Goal: Check status

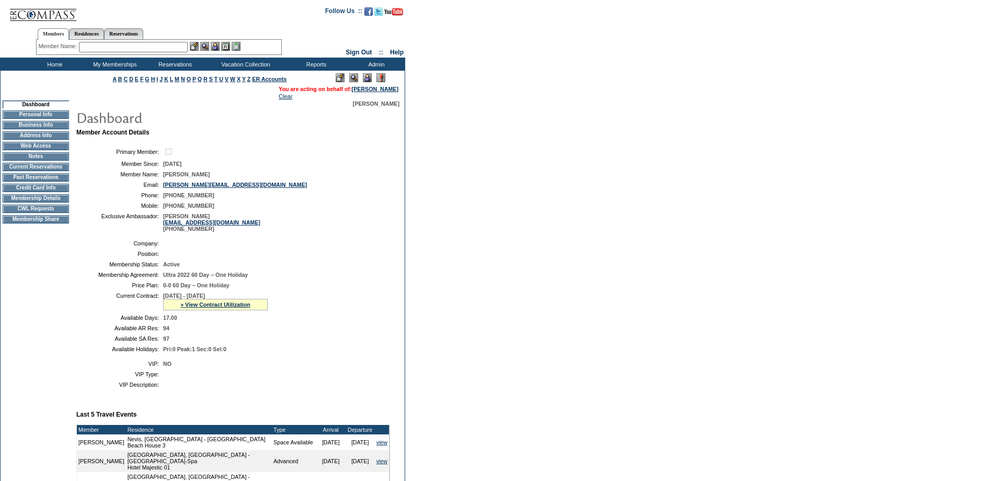
click at [366, 367] on td "NO" at bounding box center [274, 363] width 223 height 6
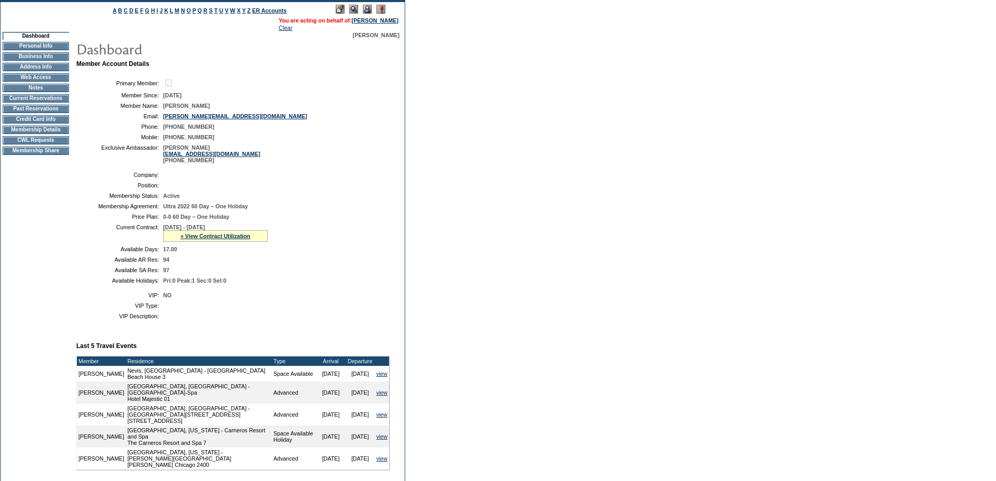
scroll to position [174, 0]
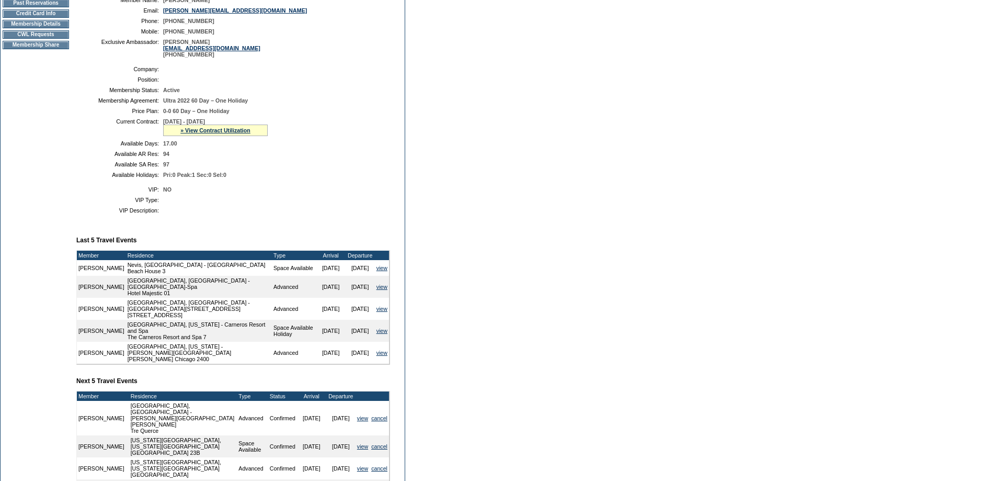
drag, startPoint x: 78, startPoint y: 412, endPoint x: 327, endPoint y: 421, distance: 248.6
click at [337, 419] on tr "[PERSON_NAME] [GEOGRAPHIC_DATA], [GEOGRAPHIC_DATA] - [PERSON_NAME][GEOGRAPHIC_D…" at bounding box center [233, 418] width 312 height 35
click at [310, 424] on td "[DATE]" at bounding box center [311, 418] width 29 height 35
drag, startPoint x: 289, startPoint y: 417, endPoint x: 349, endPoint y: 419, distance: 59.7
click at [349, 419] on tr "[PERSON_NAME] [GEOGRAPHIC_DATA], [GEOGRAPHIC_DATA] - [PERSON_NAME][GEOGRAPHIC_D…" at bounding box center [233, 418] width 312 height 35
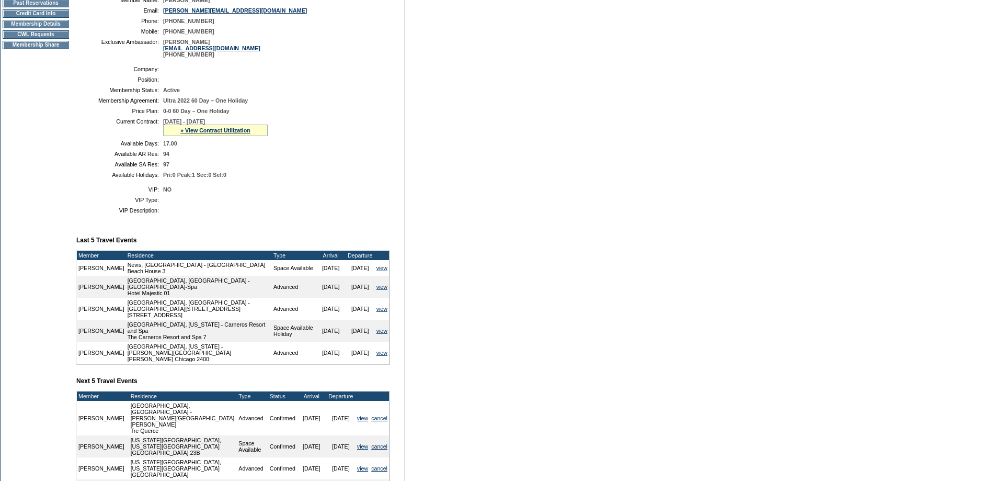
click at [280, 435] on td "Confirmed" at bounding box center [282, 446] width 29 height 22
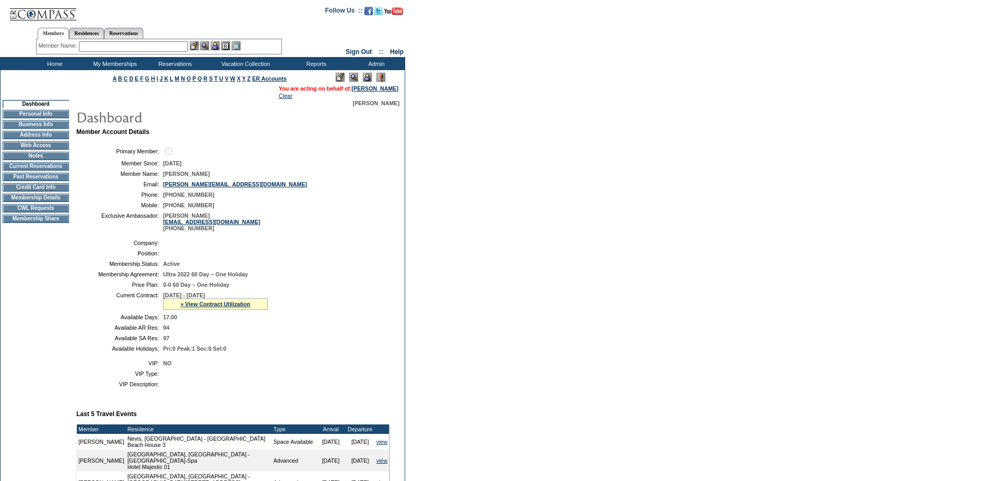
scroll to position [0, 0]
click at [302, 150] on td at bounding box center [274, 151] width 223 height 10
drag, startPoint x: 315, startPoint y: 250, endPoint x: 327, endPoint y: 169, distance: 82.0
click at [314, 246] on td at bounding box center [274, 243] width 223 height 6
